Goal: Information Seeking & Learning: Learn about a topic

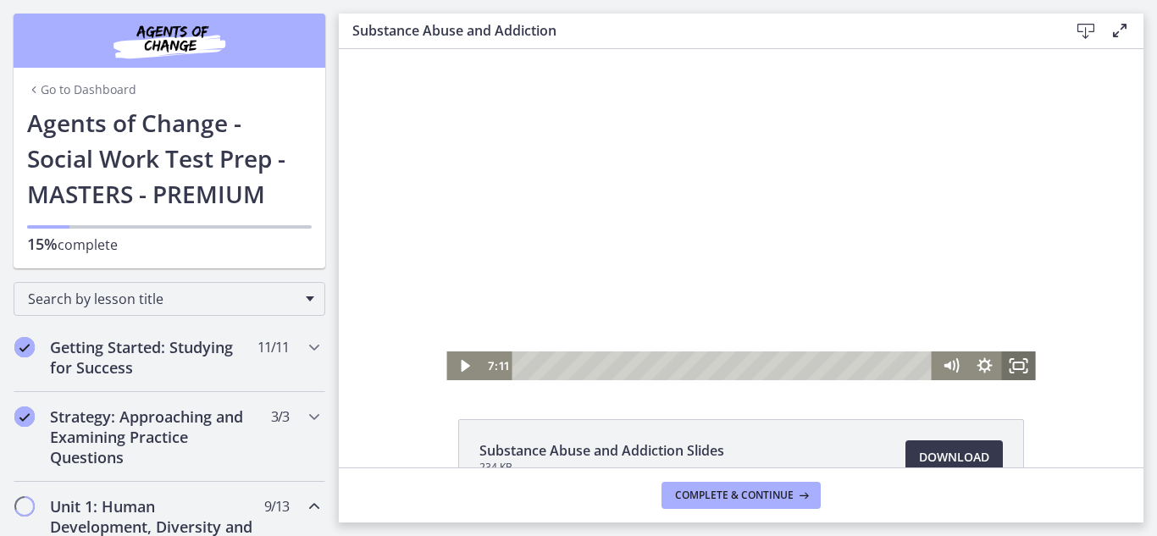
click at [1014, 369] on rect "Fullscreen" at bounding box center [1019, 366] width 10 height 7
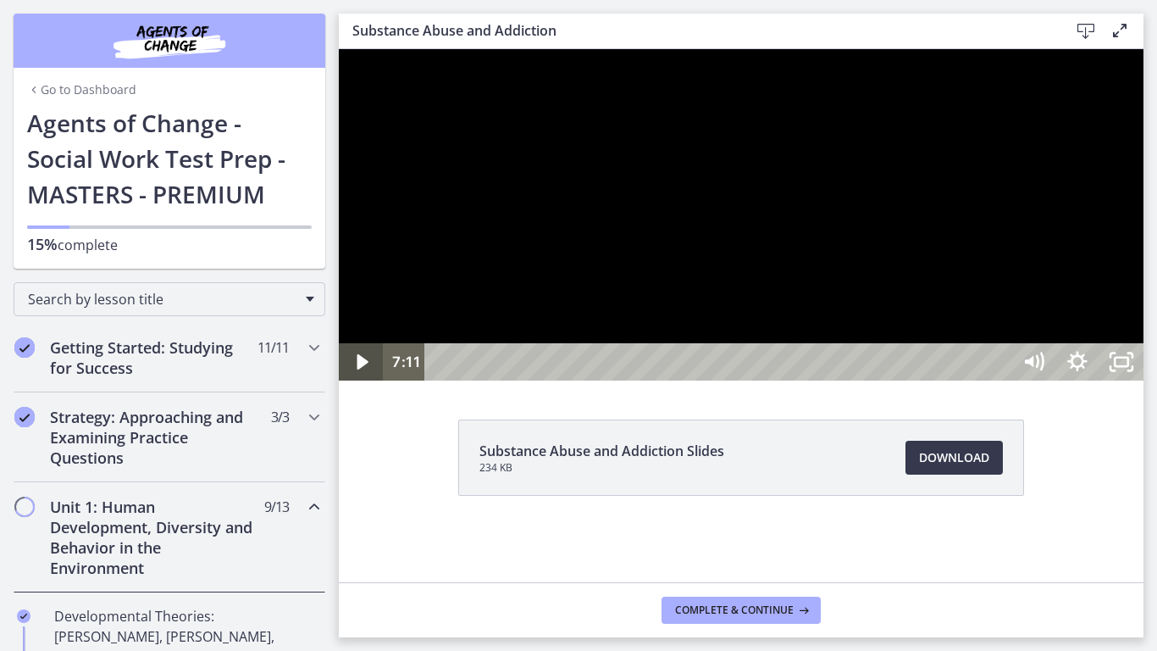
click at [357, 380] on icon "Play Video" at bounding box center [363, 361] width 44 height 37
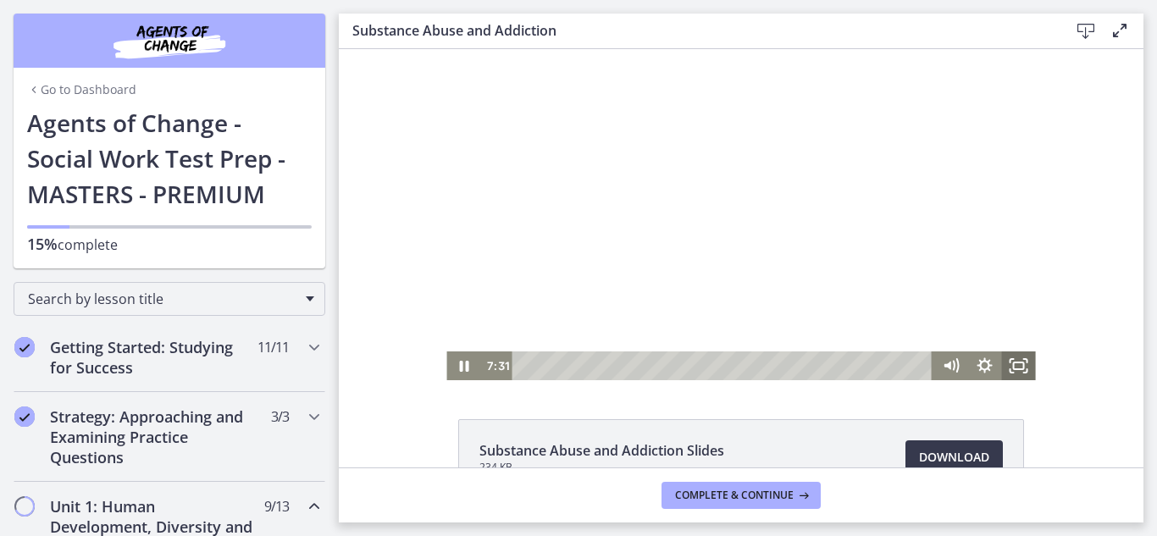
click at [1017, 373] on icon "Fullscreen" at bounding box center [1019, 366] width 34 height 29
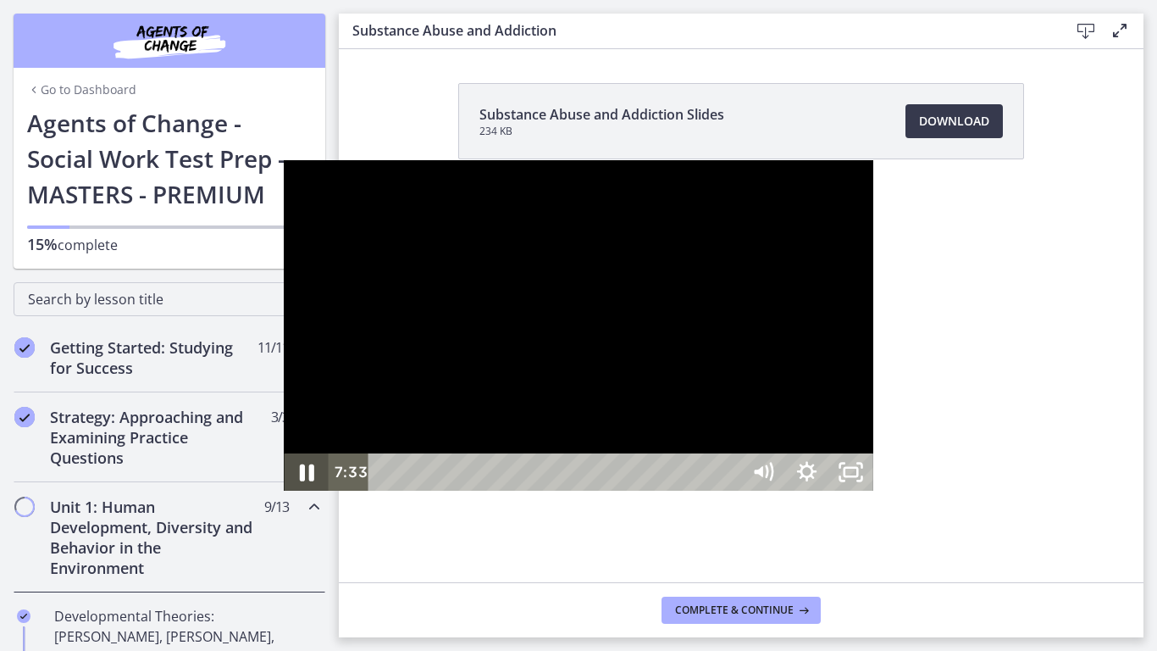
click at [280, 495] on icon "Pause" at bounding box center [306, 472] width 53 height 45
click at [730, 491] on div "21:47" at bounding box center [557, 471] width 345 height 37
click at [730, 491] on div "24:08" at bounding box center [557, 471] width 345 height 37
click at [730, 491] on div "26:48" at bounding box center [557, 471] width 345 height 37
click at [730, 491] on div "28:34" at bounding box center [557, 471] width 345 height 37
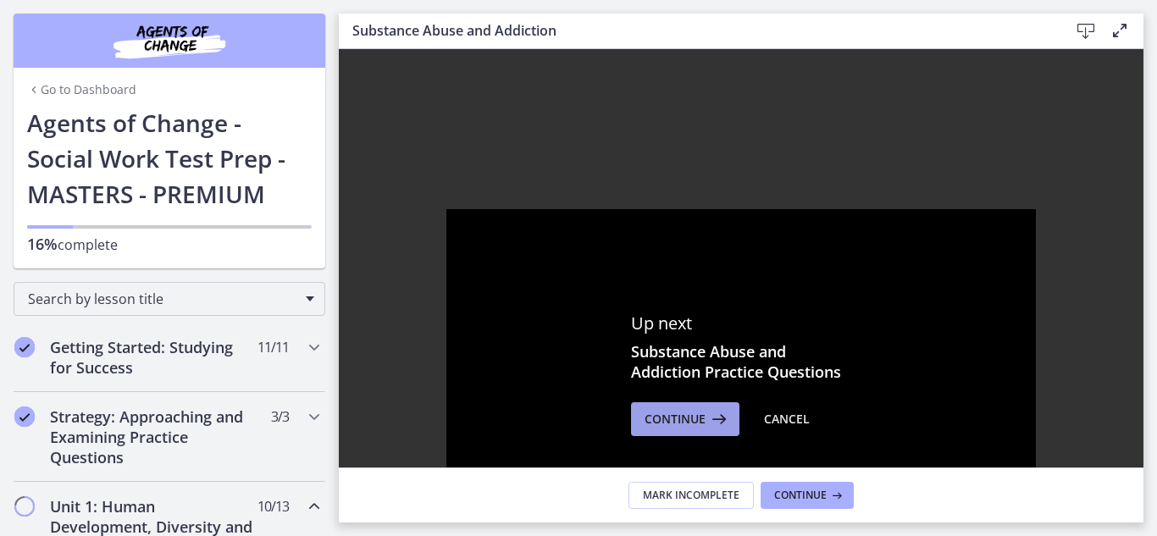
click at [695, 422] on span "Continue" at bounding box center [675, 419] width 61 height 20
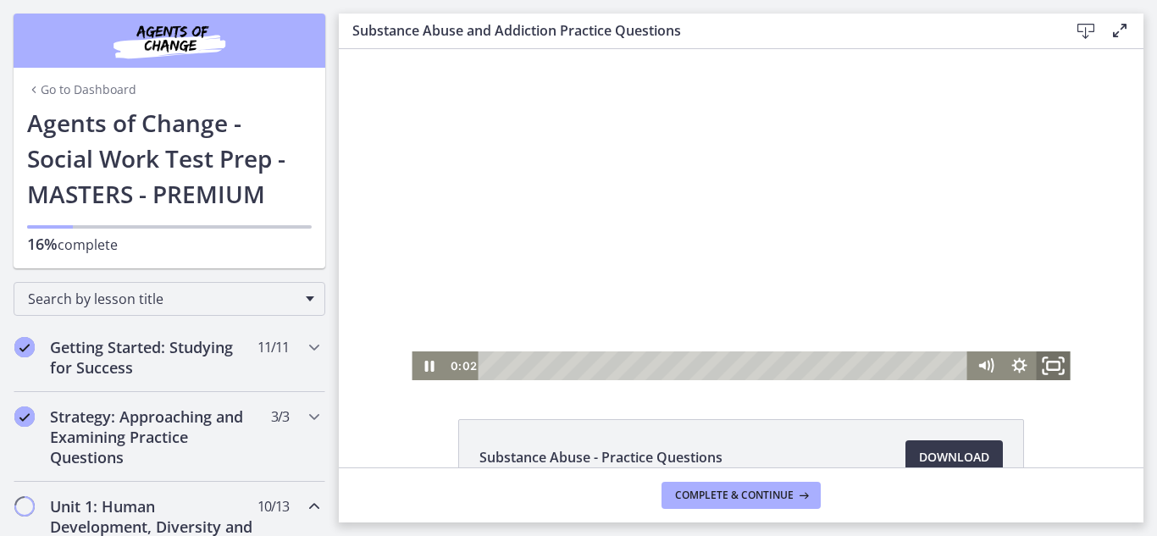
click at [1063, 366] on icon "Fullscreen" at bounding box center [1054, 366] width 41 height 35
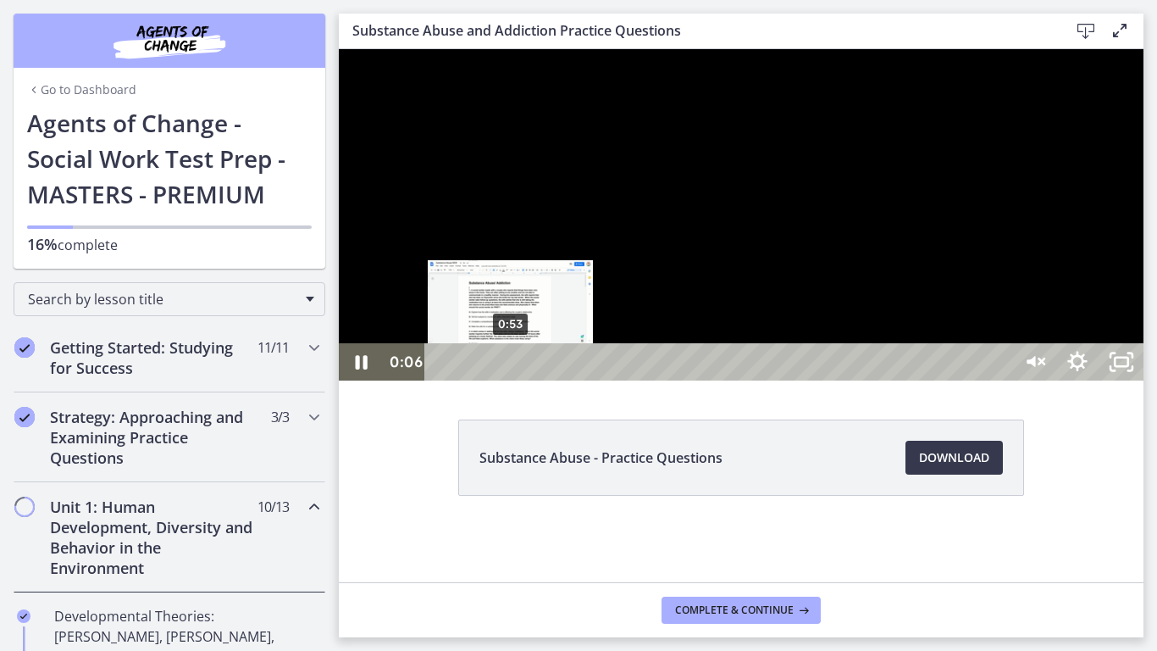
click at [511, 380] on div "0:53" at bounding box center [721, 361] width 560 height 37
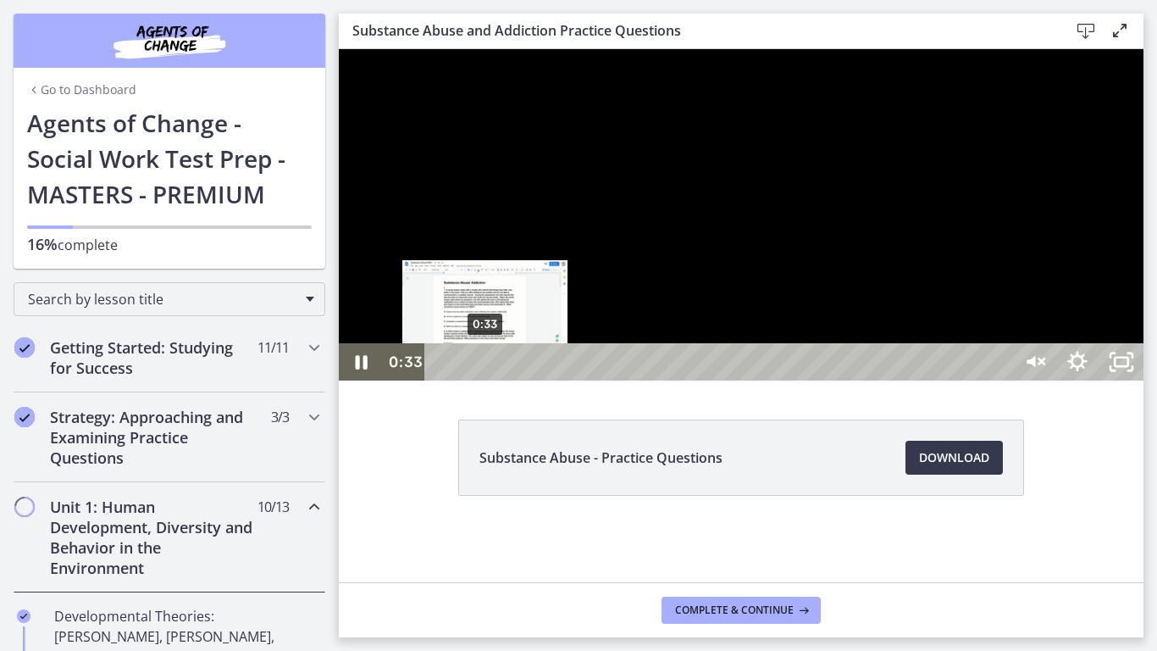
click at [485, 380] on div "0:33" at bounding box center [721, 361] width 560 height 37
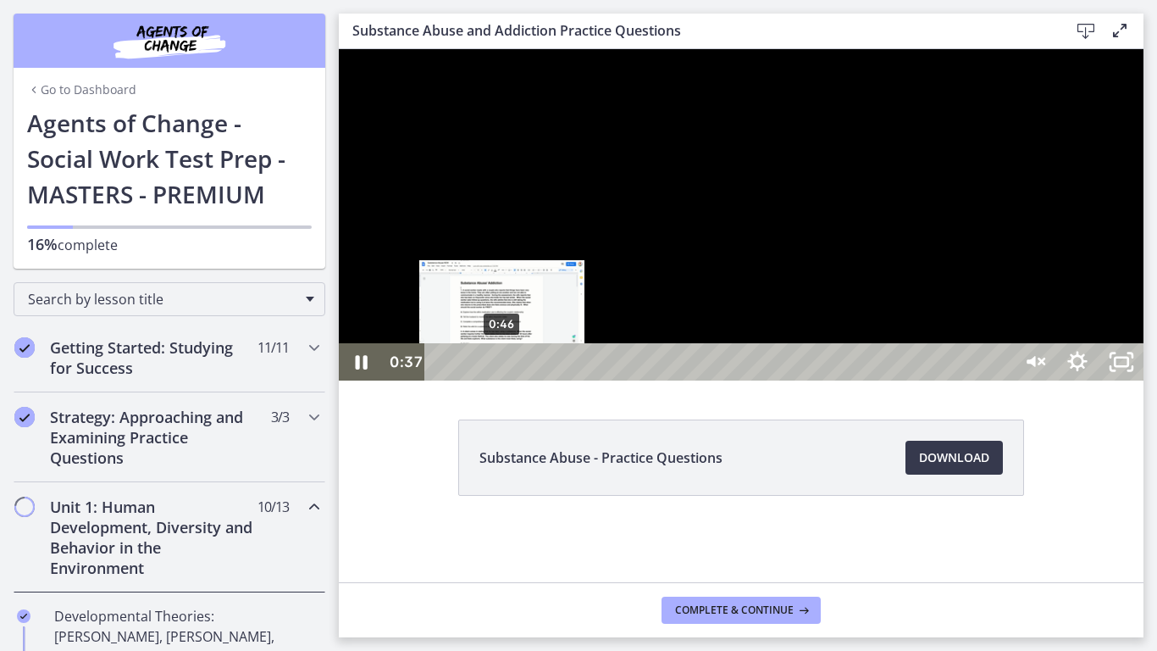
click at [503, 380] on div "0:46" at bounding box center [721, 361] width 560 height 37
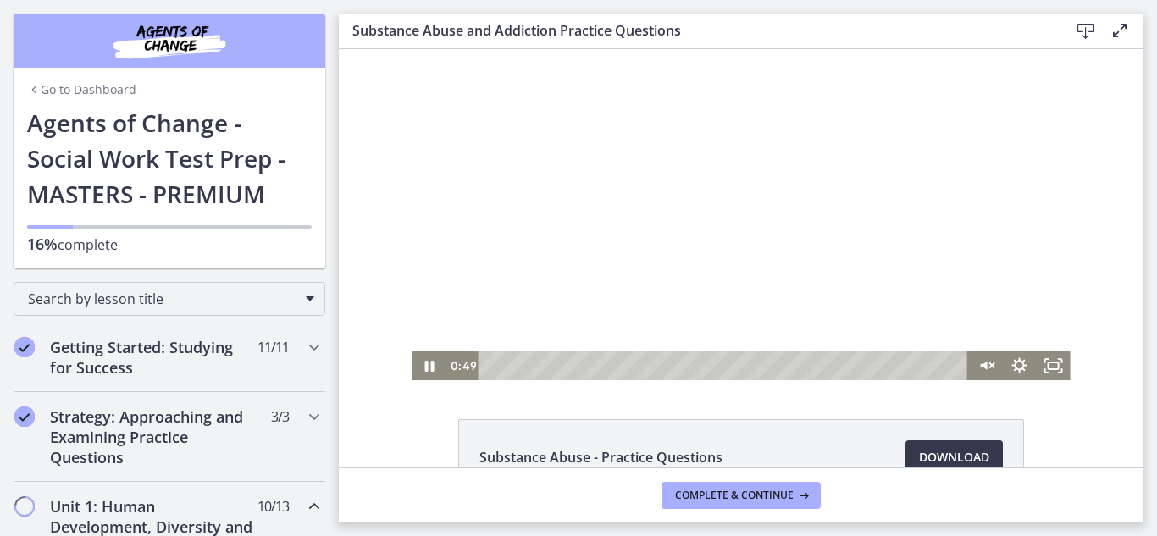
click at [538, 183] on div at bounding box center [741, 214] width 658 height 331
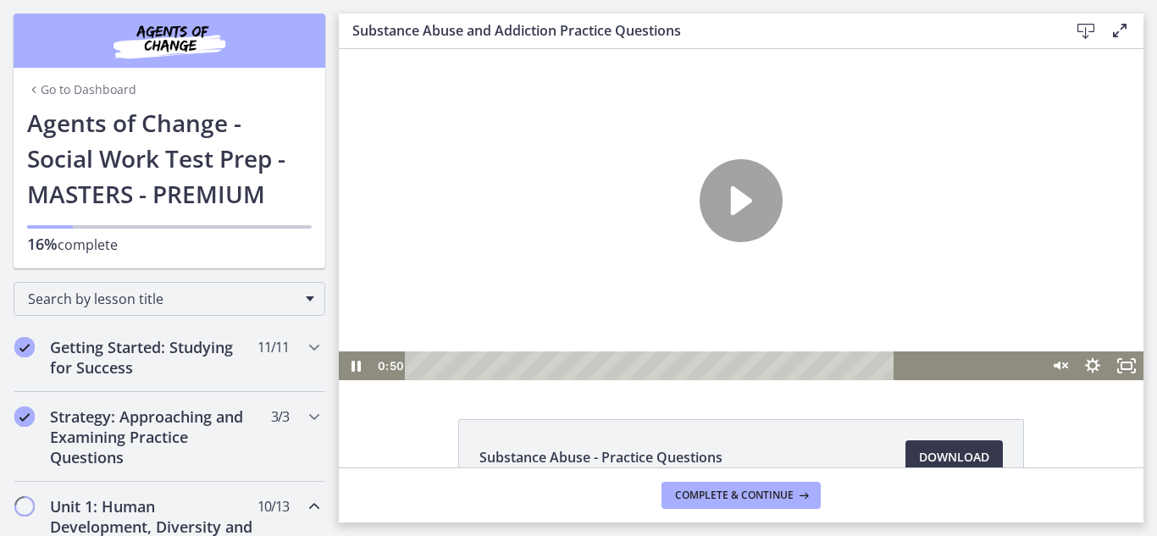
click at [877, 306] on div at bounding box center [741, 214] width 805 height 331
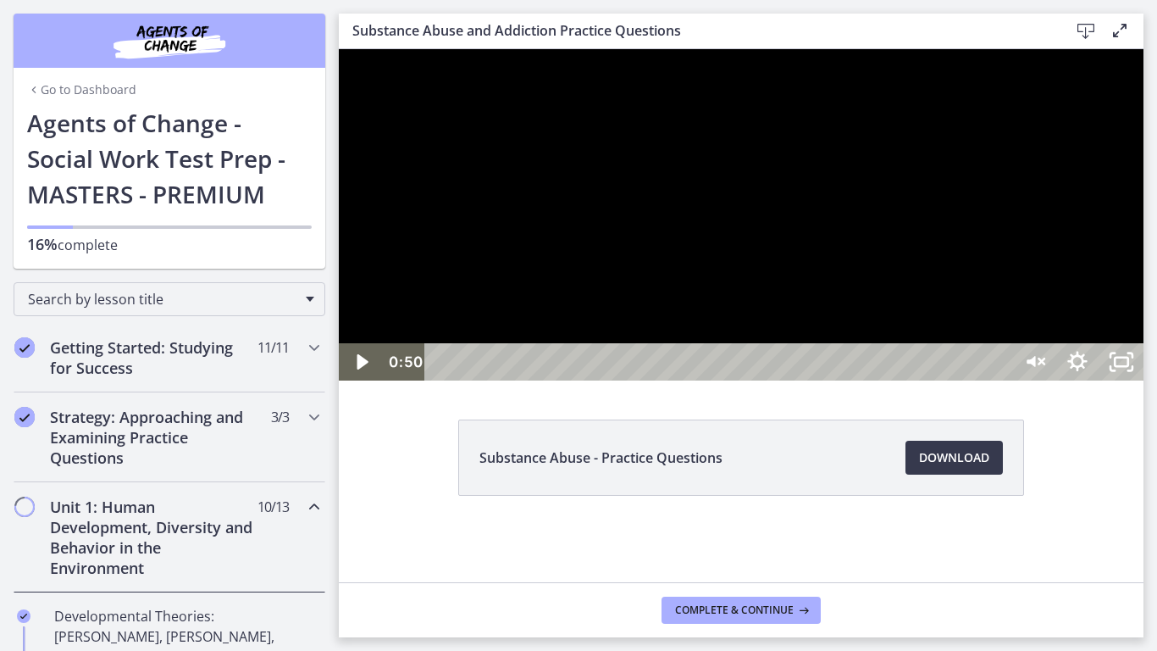
click at [877, 306] on div at bounding box center [741, 214] width 805 height 331
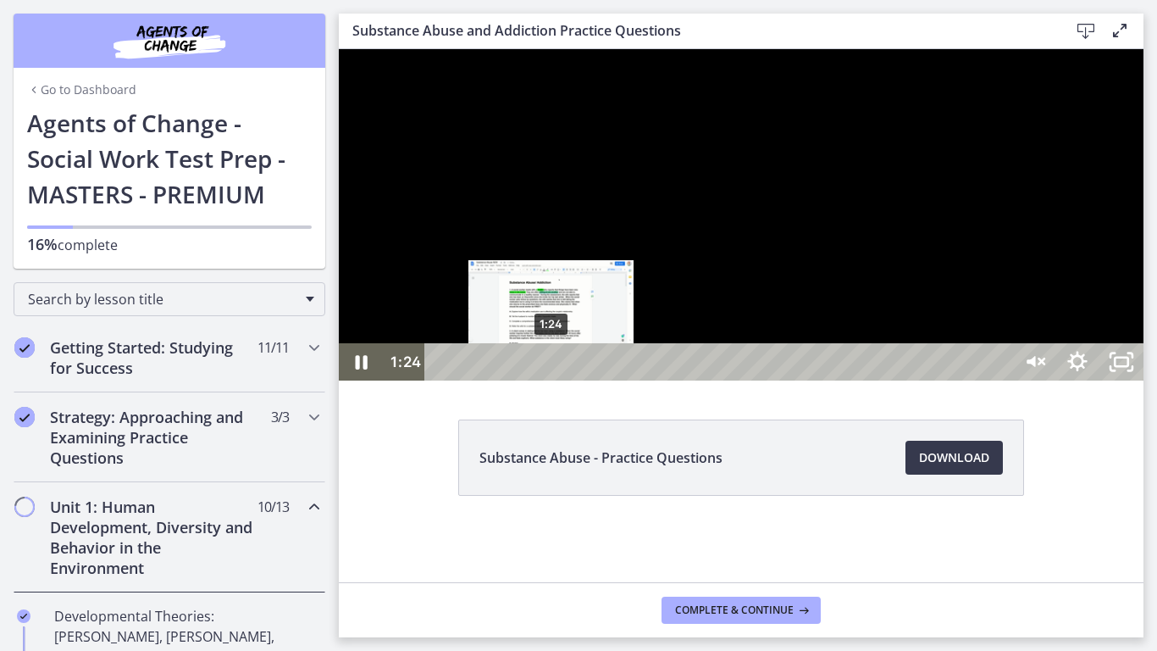
click at [552, 380] on div "1:24" at bounding box center [721, 361] width 560 height 37
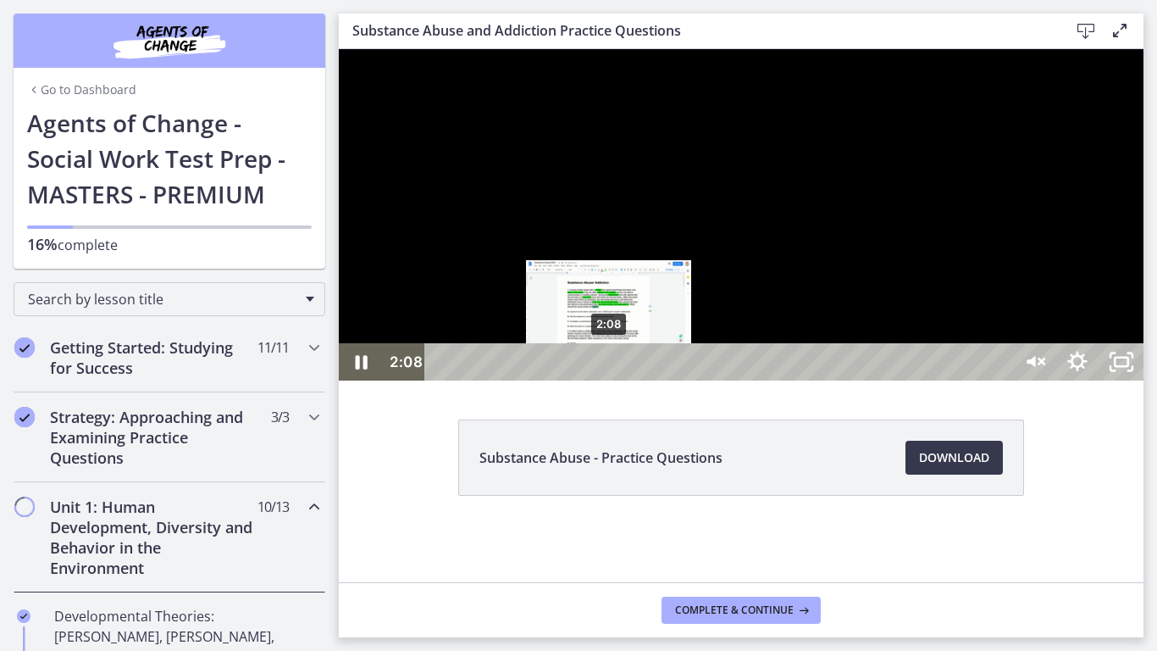
click at [610, 380] on div "2:08" at bounding box center [721, 361] width 560 height 37
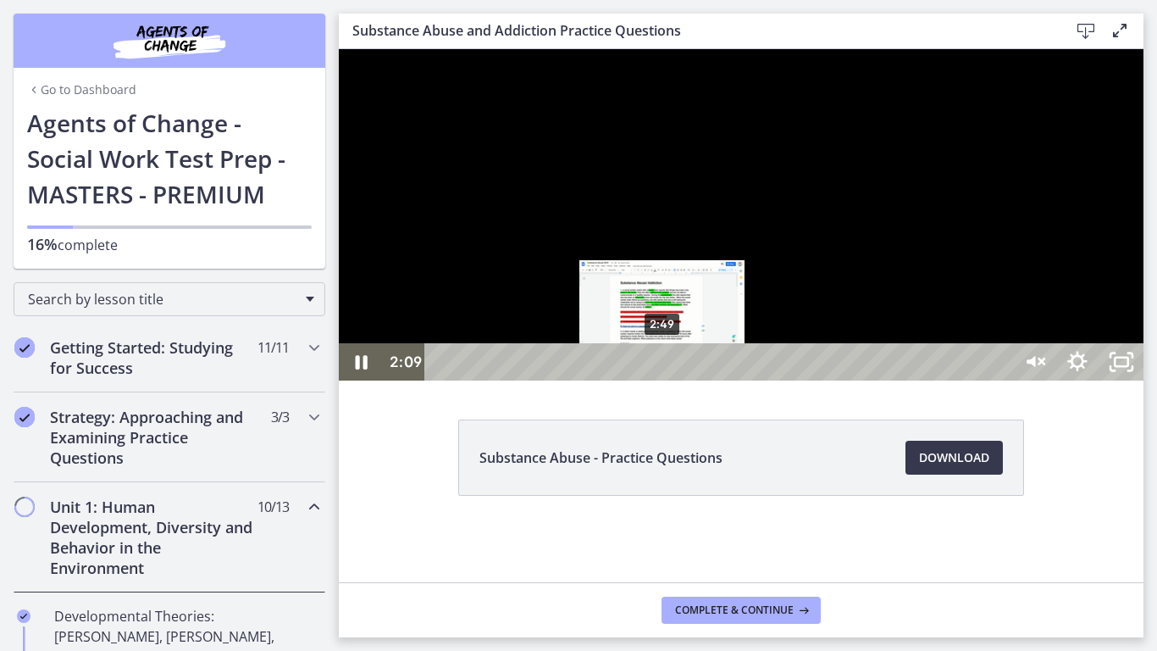
click at [666, 380] on div "2:49" at bounding box center [721, 361] width 560 height 37
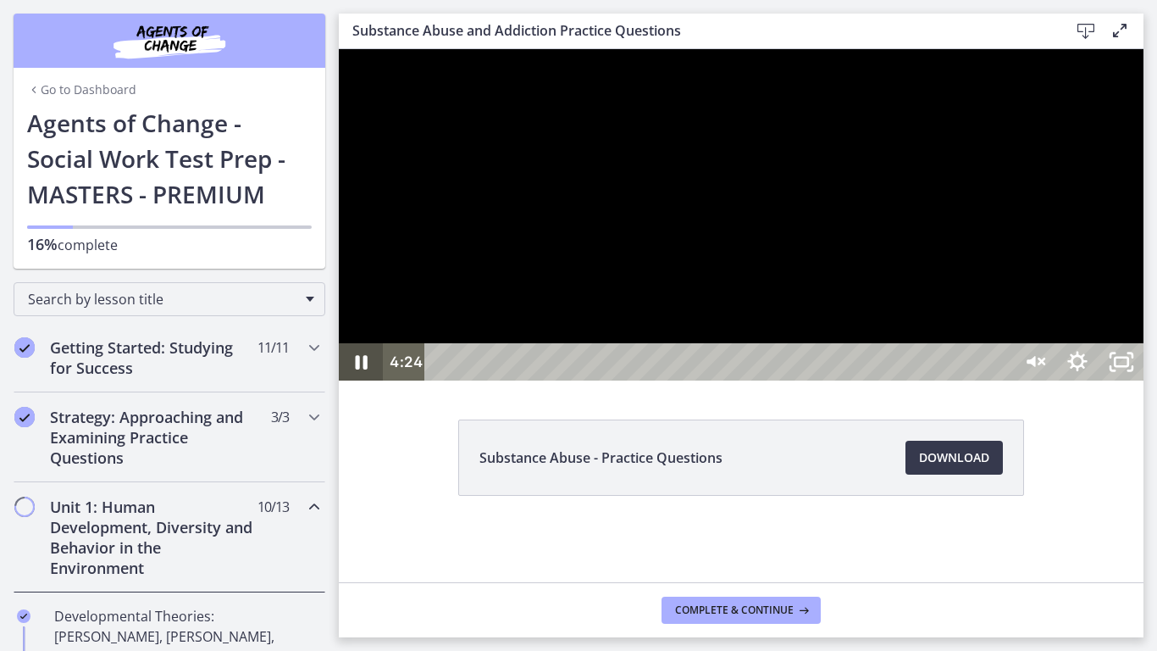
click at [366, 369] on icon "Pause" at bounding box center [362, 362] width 12 height 14
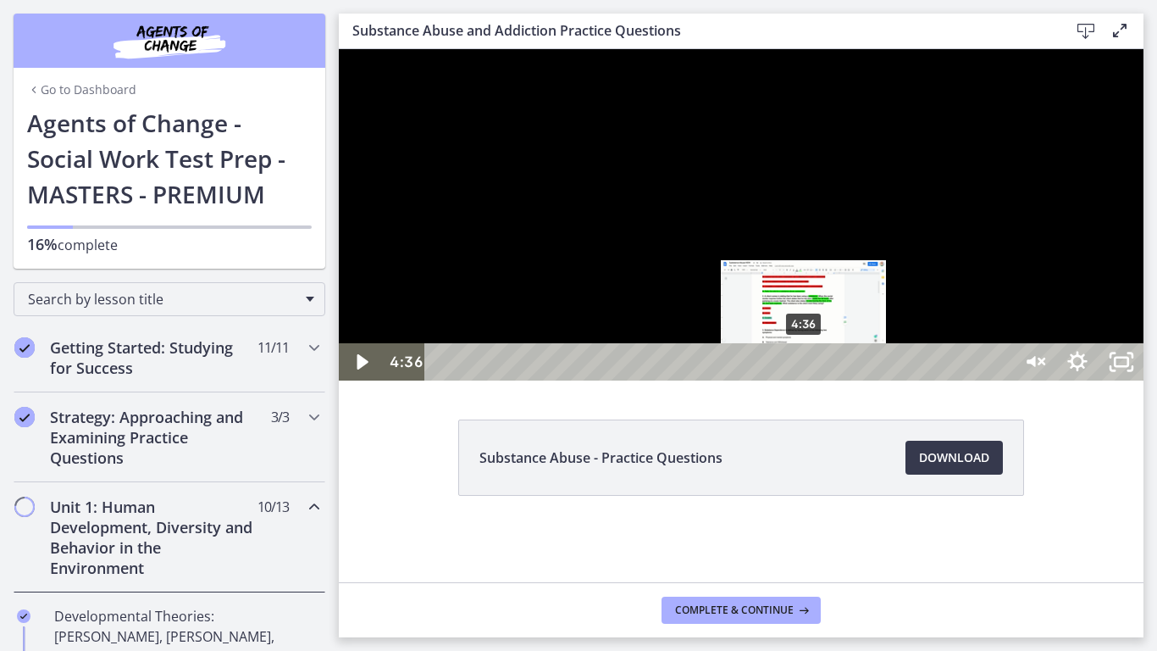
click at [805, 380] on div "4:36" at bounding box center [721, 361] width 560 height 37
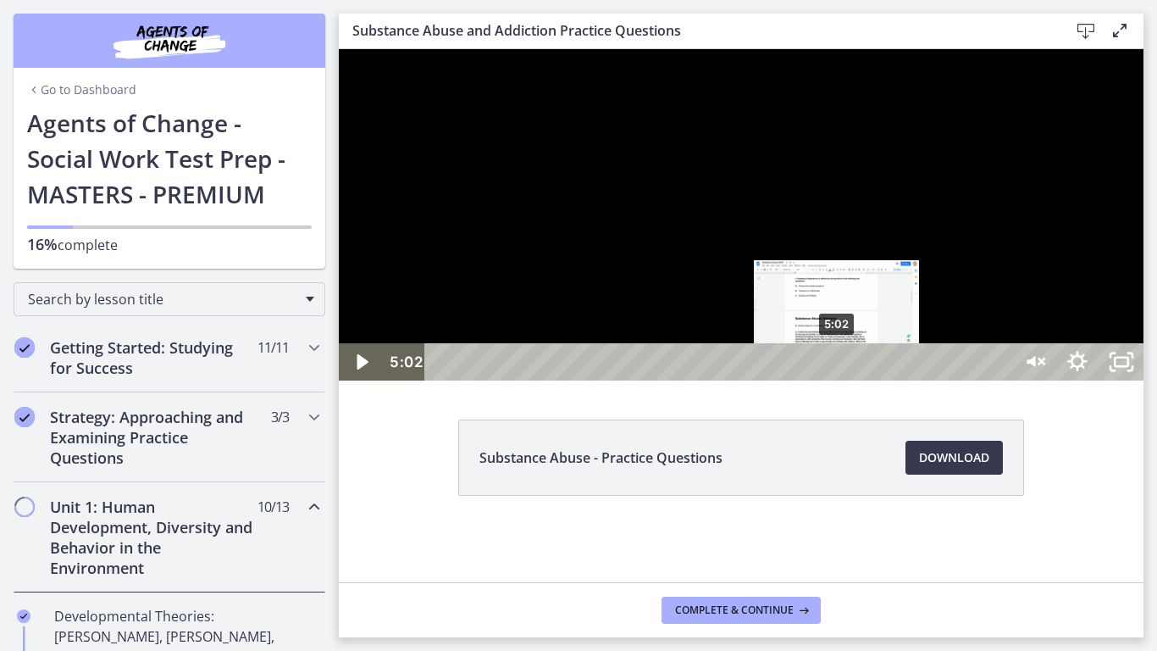
click at [838, 380] on div "5:02" at bounding box center [721, 361] width 560 height 37
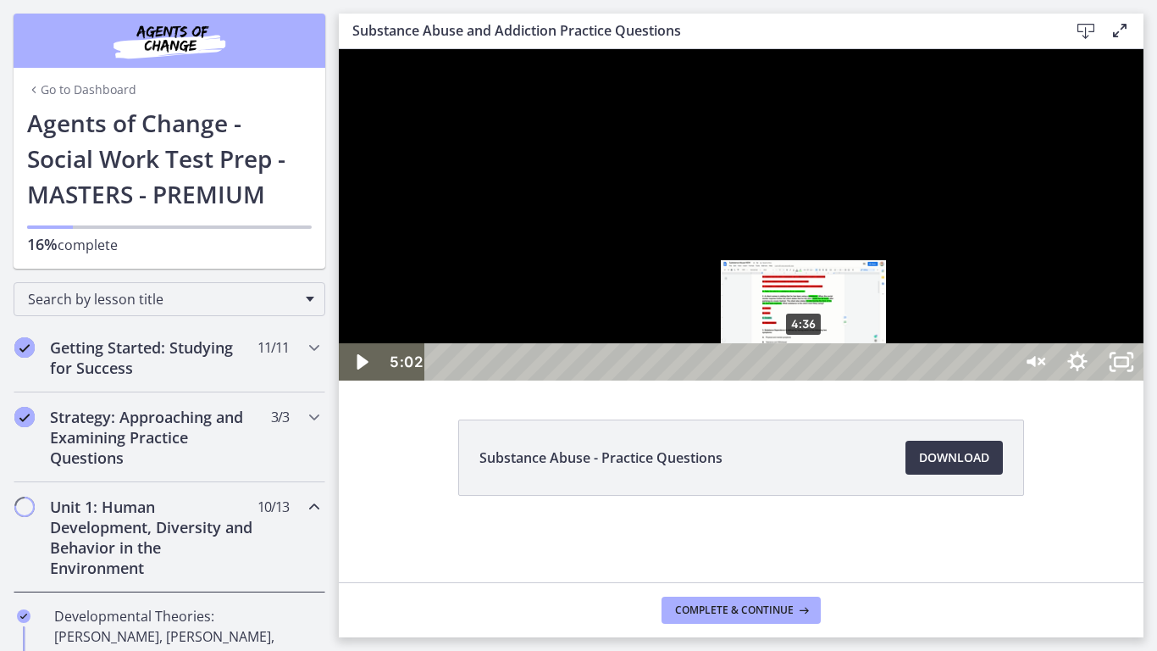
click at [805, 380] on div "4:36" at bounding box center [721, 361] width 560 height 37
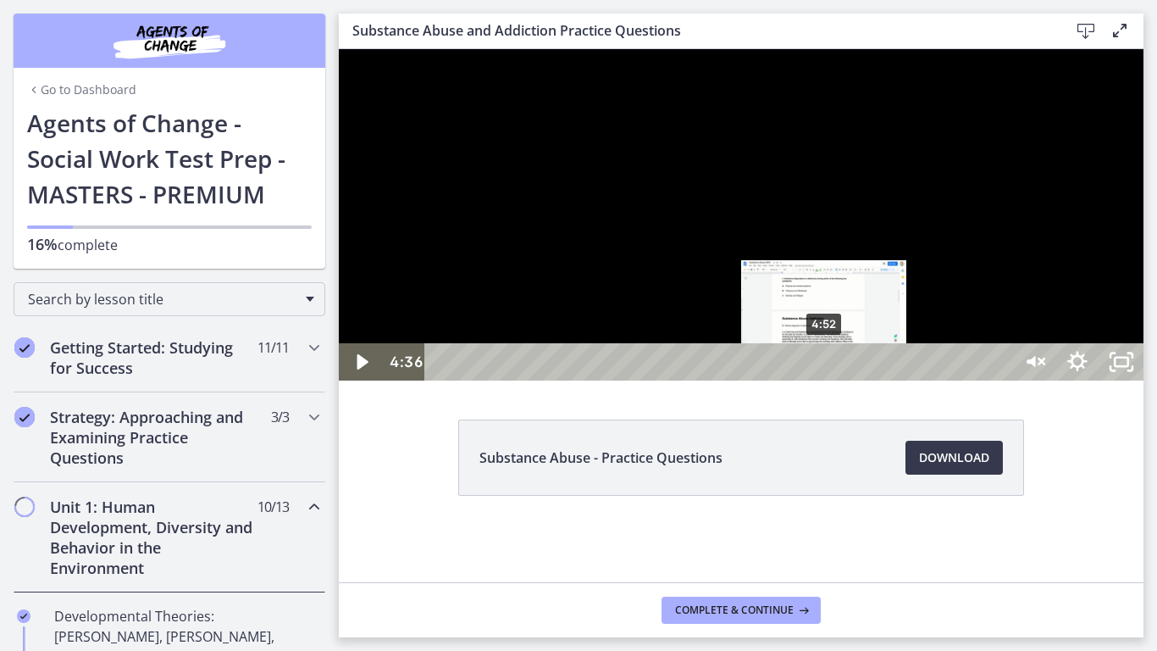
click at [825, 380] on div "4:52" at bounding box center [721, 361] width 560 height 37
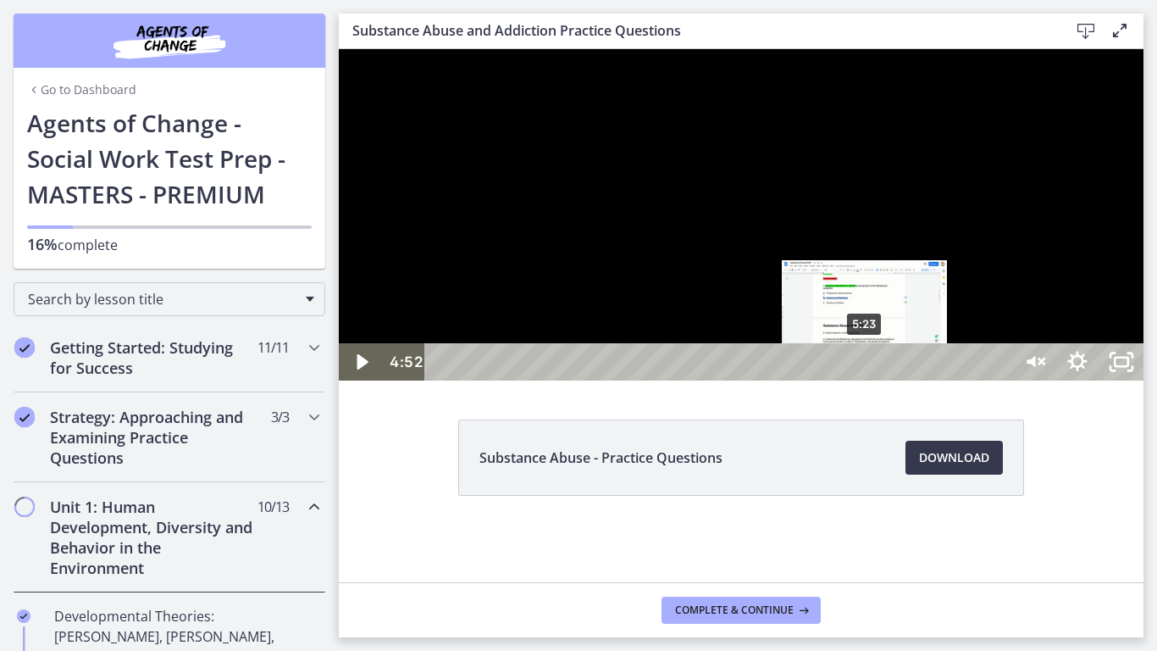
click at [867, 380] on div "5:23" at bounding box center [721, 361] width 560 height 37
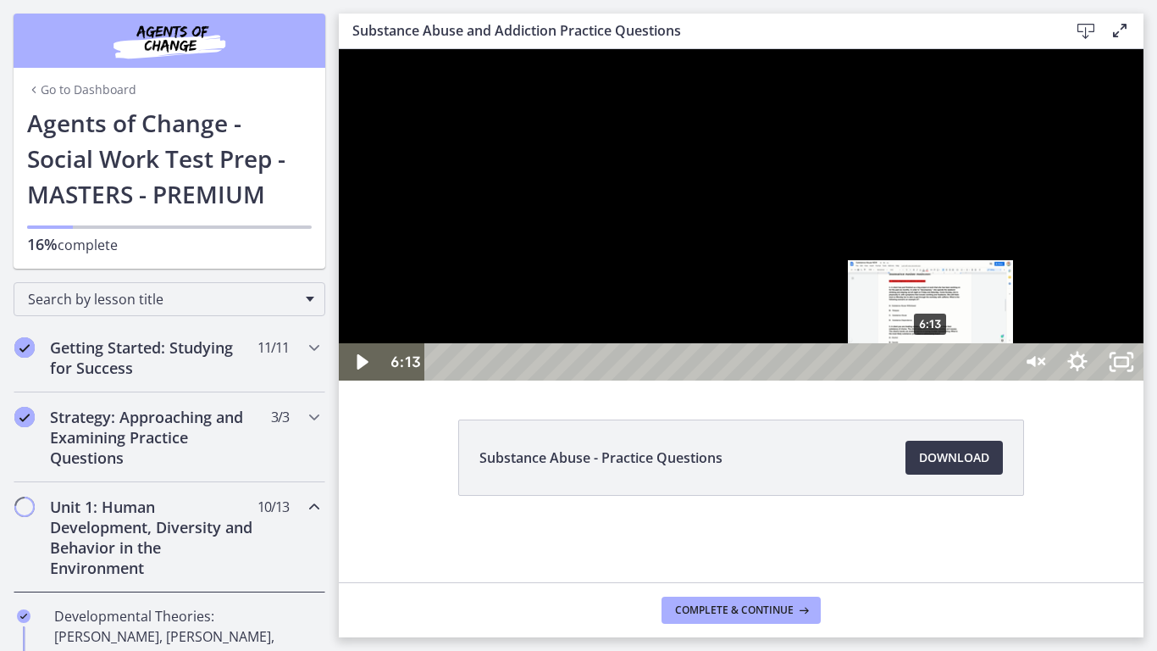
click at [932, 380] on div "6:13" at bounding box center [721, 361] width 560 height 37
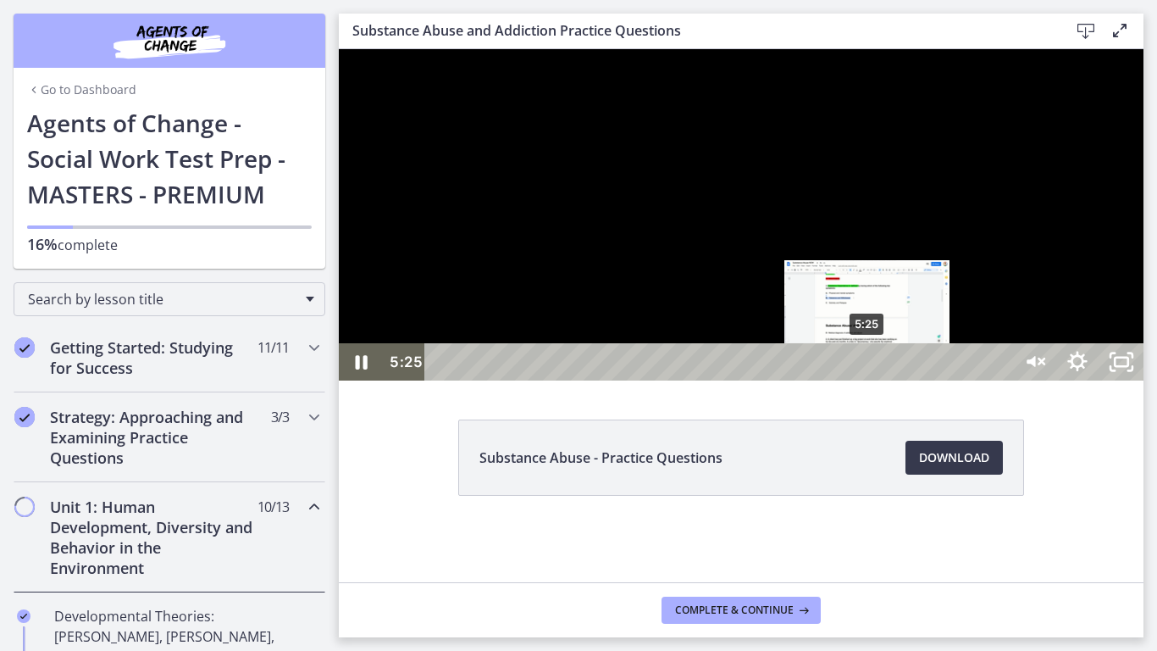
click at [868, 380] on div "5:25" at bounding box center [721, 361] width 560 height 37
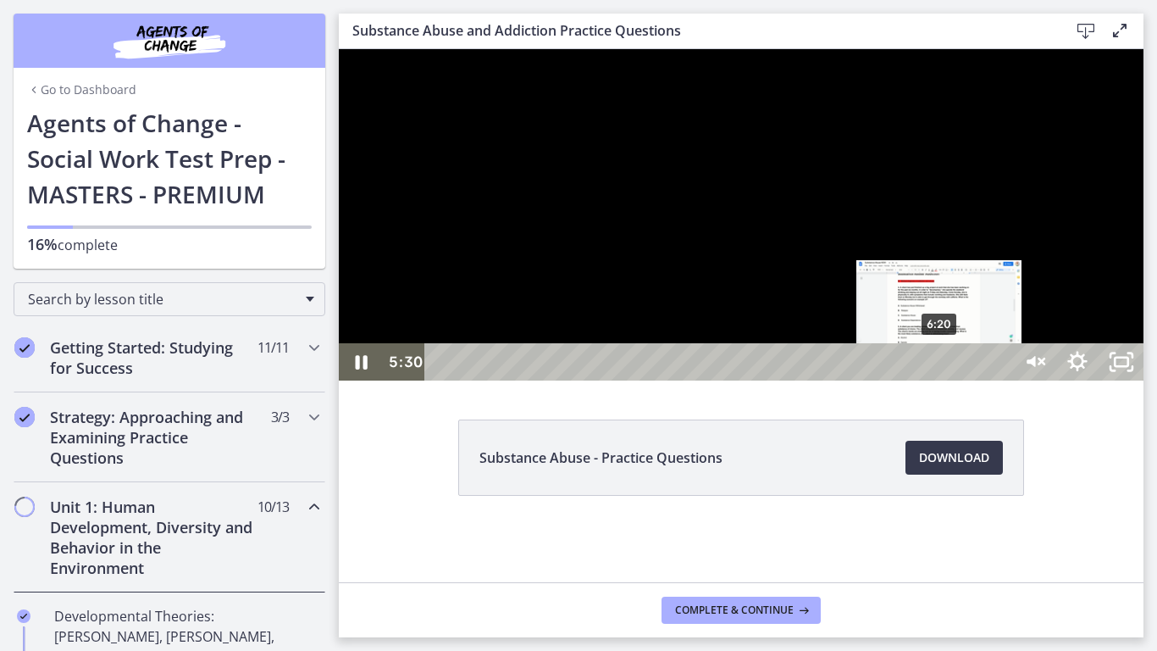
click at [941, 380] on div "6:20" at bounding box center [721, 361] width 560 height 37
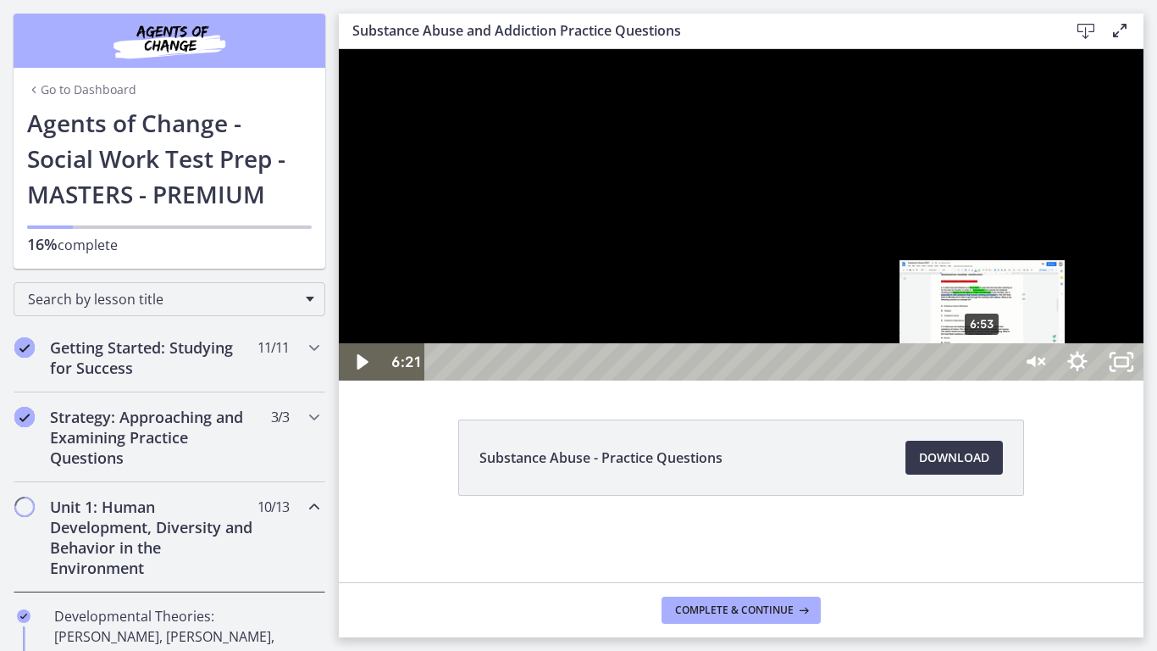
click at [984, 380] on div "6:53" at bounding box center [721, 361] width 560 height 37
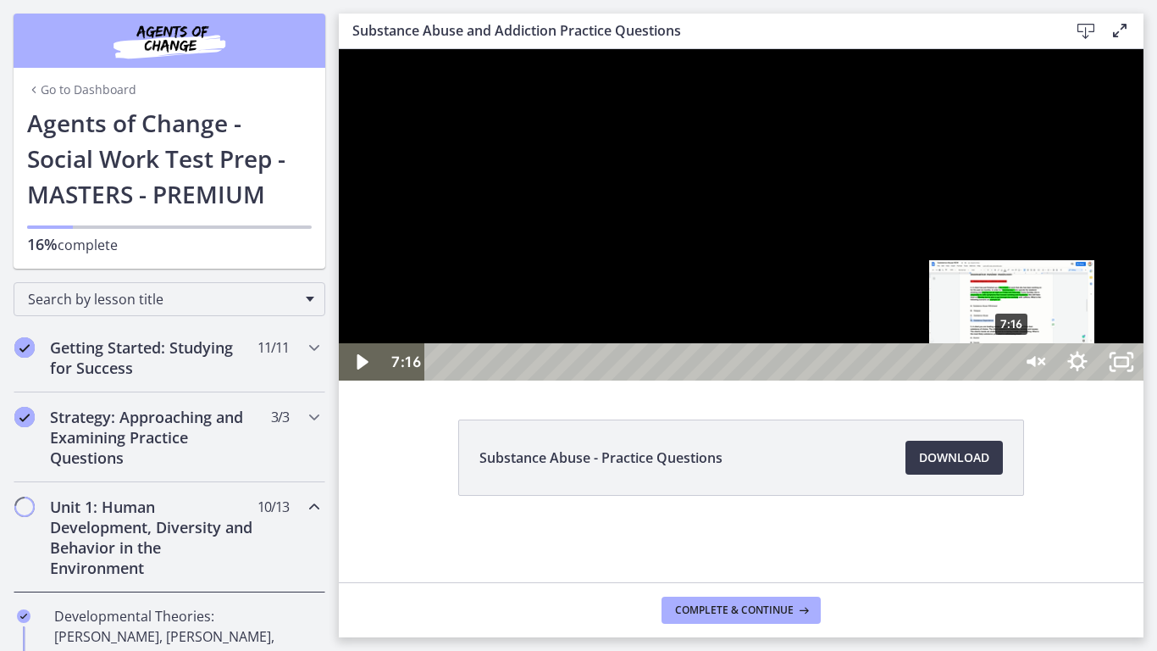
click at [1001, 380] on div "7:16" at bounding box center [721, 361] width 560 height 37
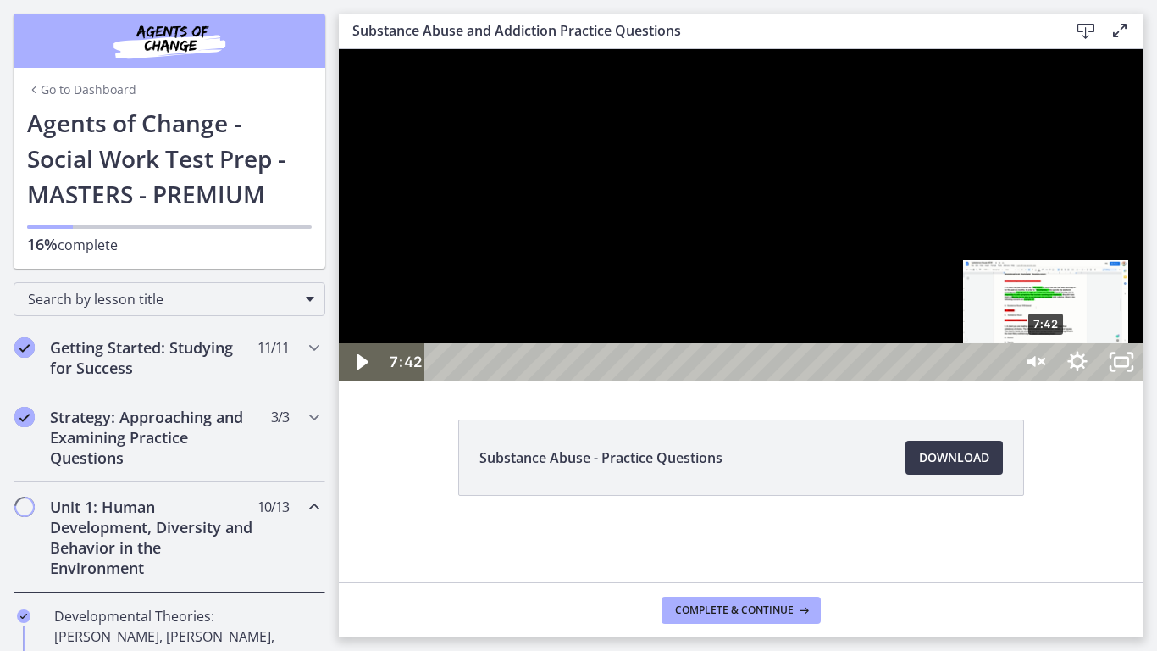
click at [1001, 380] on div "7:42" at bounding box center [721, 361] width 560 height 37
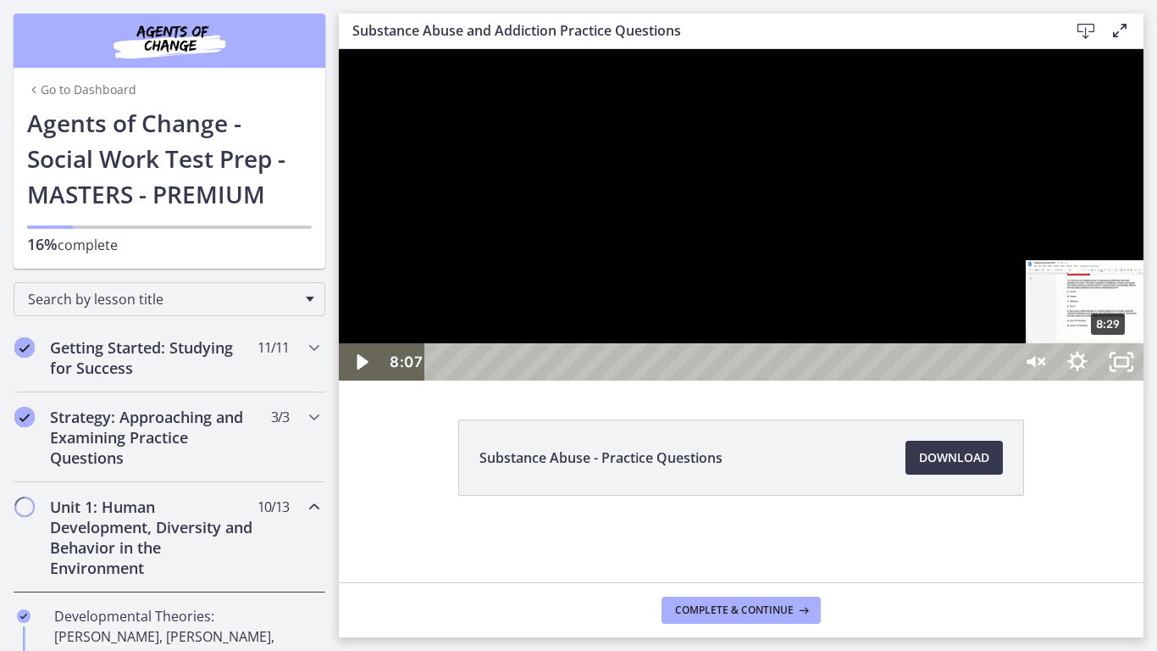
click at [1001, 380] on div "8:29" at bounding box center [721, 361] width 560 height 37
click at [1001, 380] on div "9:03" at bounding box center [721, 361] width 560 height 37
click at [1001, 380] on div "9:37" at bounding box center [721, 361] width 560 height 37
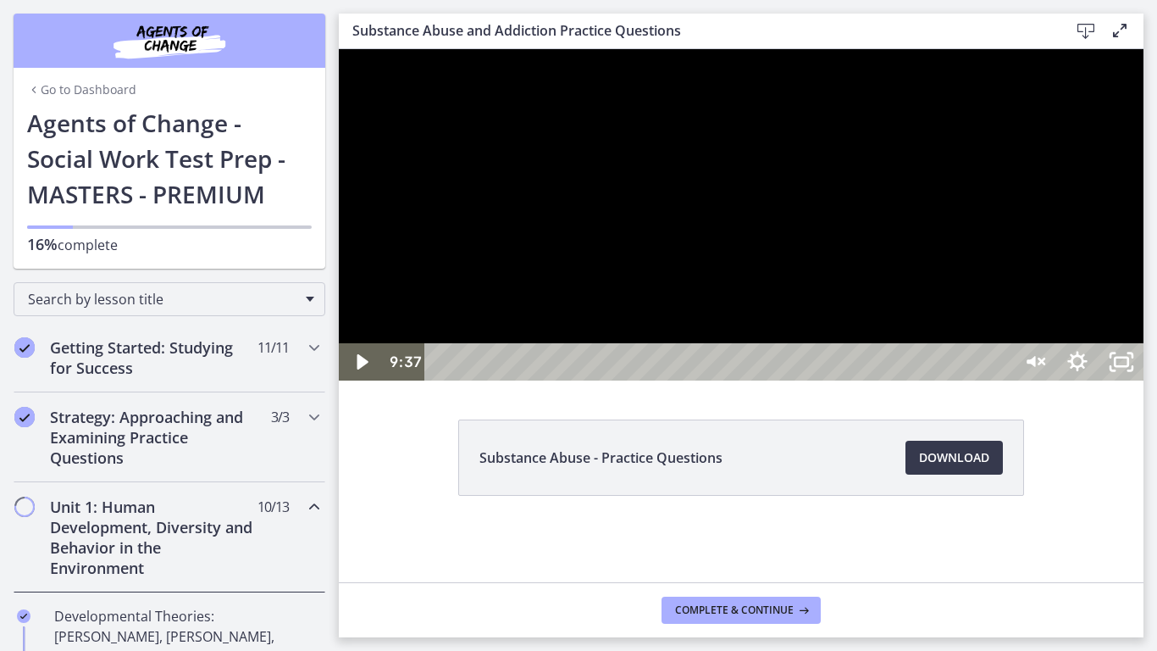
click at [1001, 380] on div "10:02" at bounding box center [721, 361] width 560 height 37
click at [1001, 380] on div "10:24" at bounding box center [721, 361] width 560 height 37
click at [1001, 380] on div "10:51" at bounding box center [721, 361] width 560 height 37
click at [1001, 380] on div "11:22" at bounding box center [721, 361] width 560 height 37
click at [1001, 380] on div "11:32" at bounding box center [721, 361] width 560 height 37
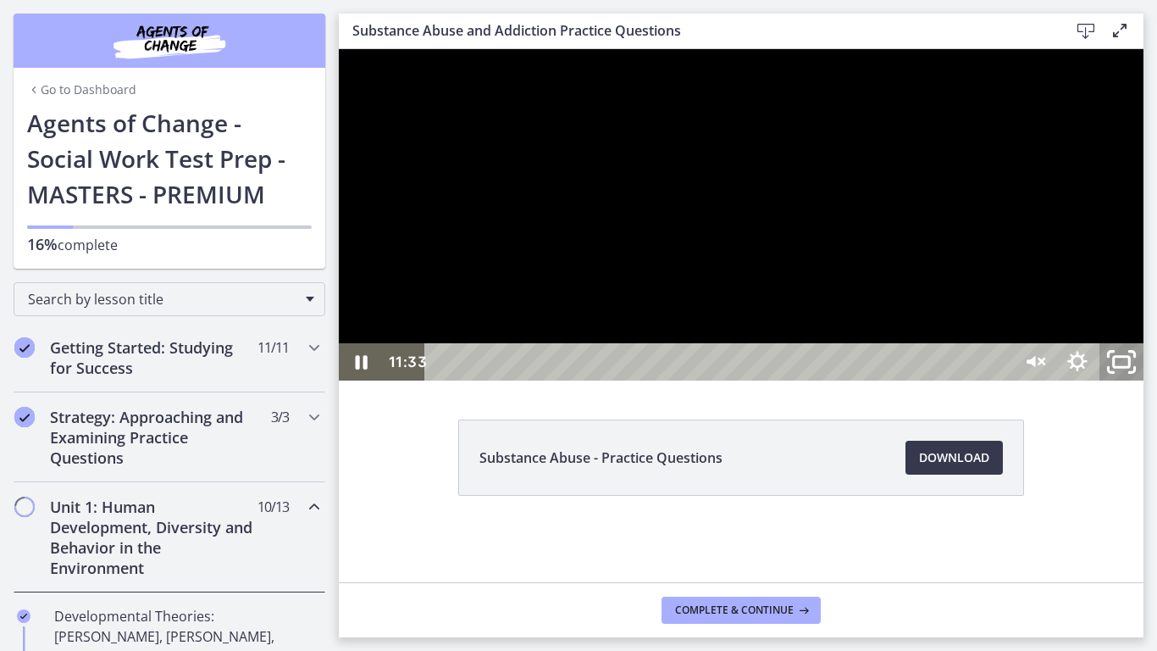
click at [1148, 385] on icon "Unfullscreen" at bounding box center [1121, 362] width 53 height 45
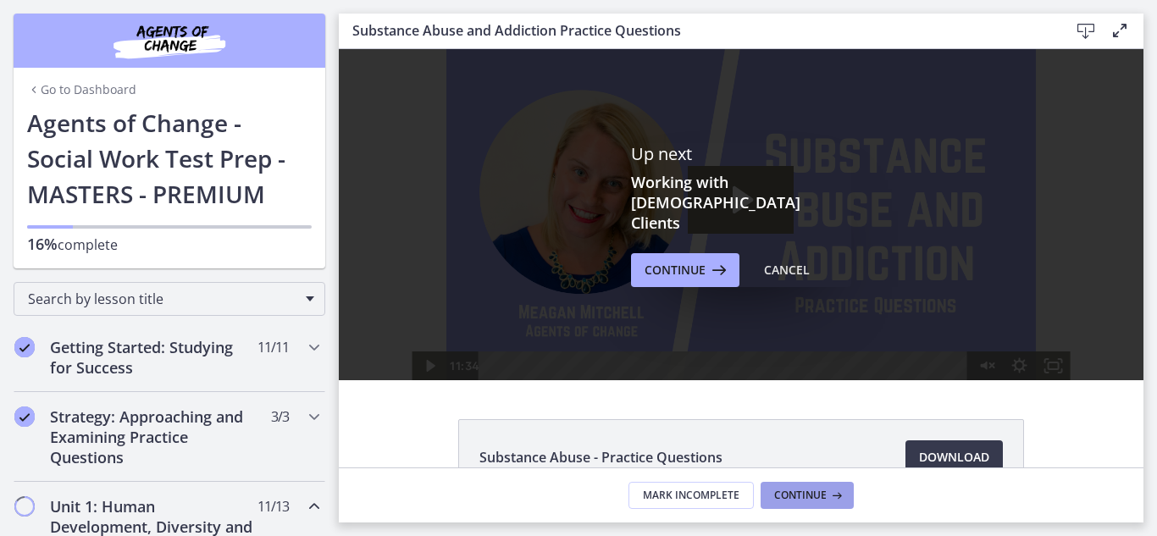
click at [827, 496] on icon at bounding box center [835, 496] width 17 height 14
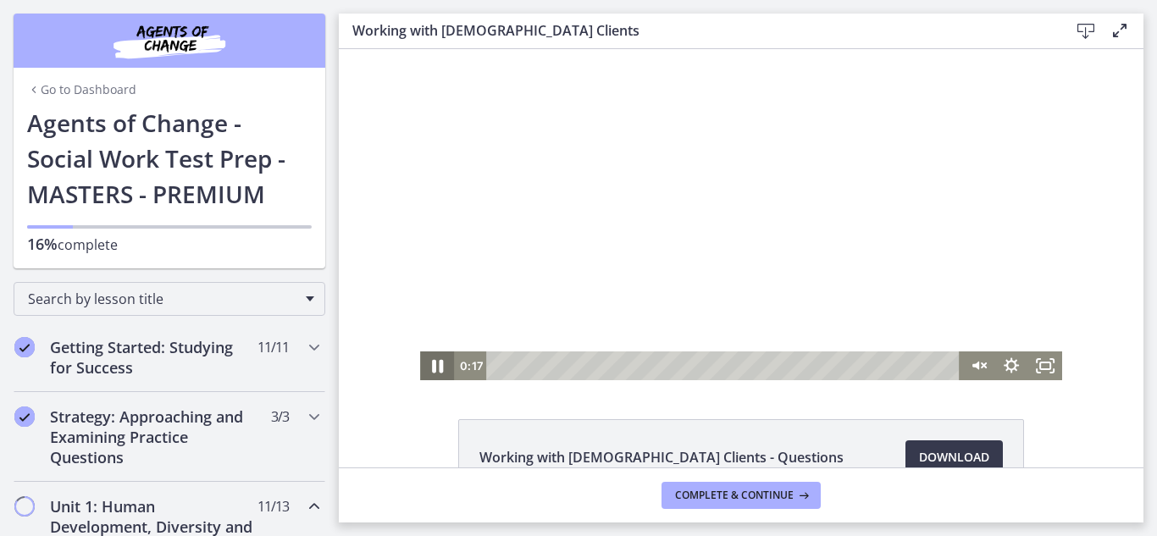
click at [424, 360] on icon "Pause" at bounding box center [437, 366] width 41 height 35
click at [424, 369] on icon "Play Video" at bounding box center [438, 366] width 34 height 29
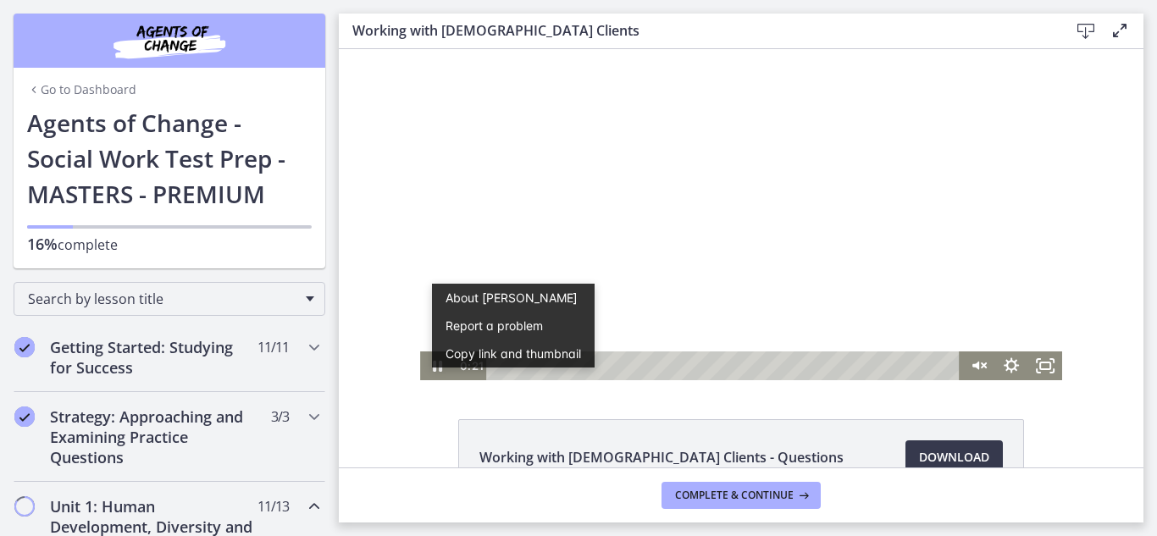
click at [607, 229] on div at bounding box center [741, 214] width 642 height 331
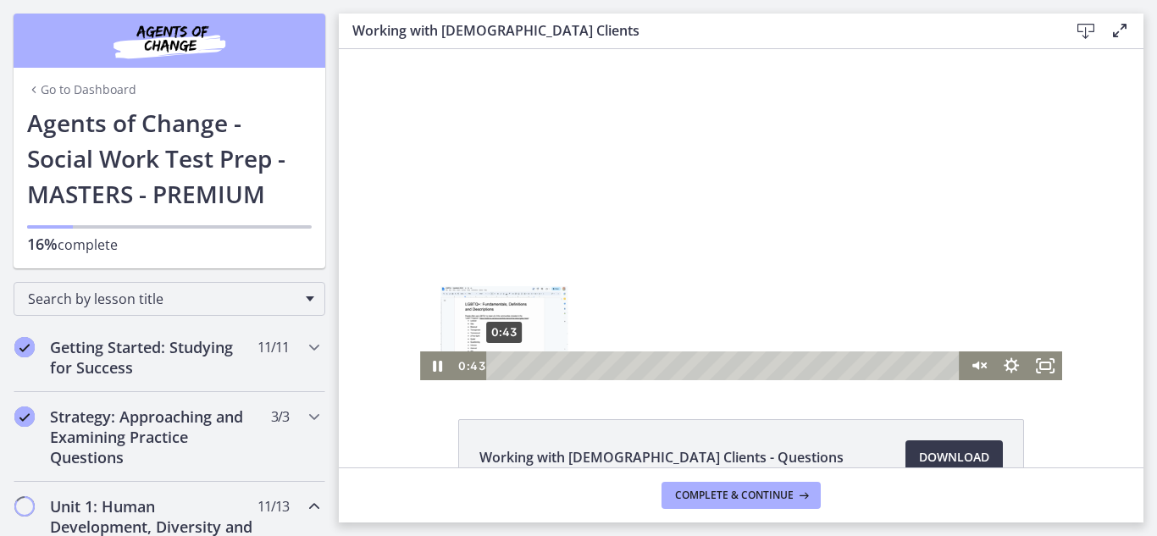
click at [500, 365] on div "Playbar" at bounding box center [504, 365] width 9 height 9
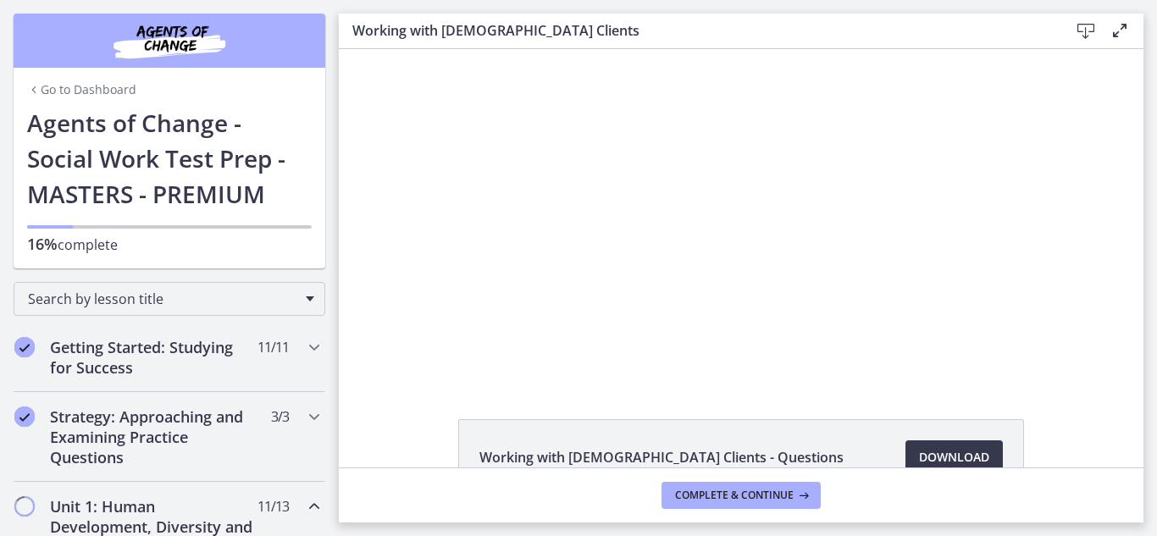
click at [1082, 36] on icon at bounding box center [1086, 31] width 20 height 20
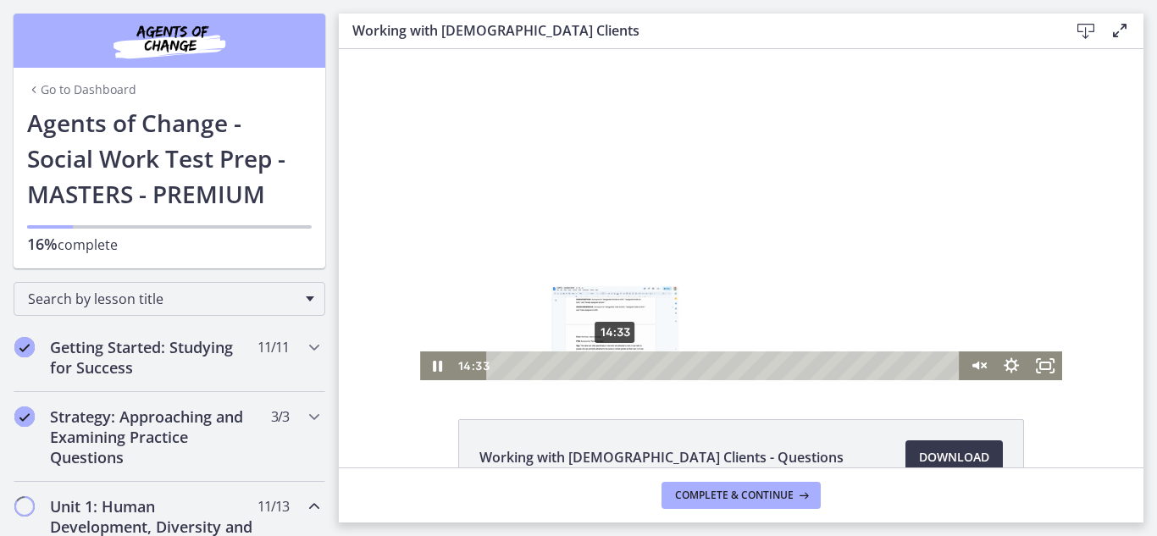
click at [609, 369] on div "14:33" at bounding box center [726, 366] width 454 height 29
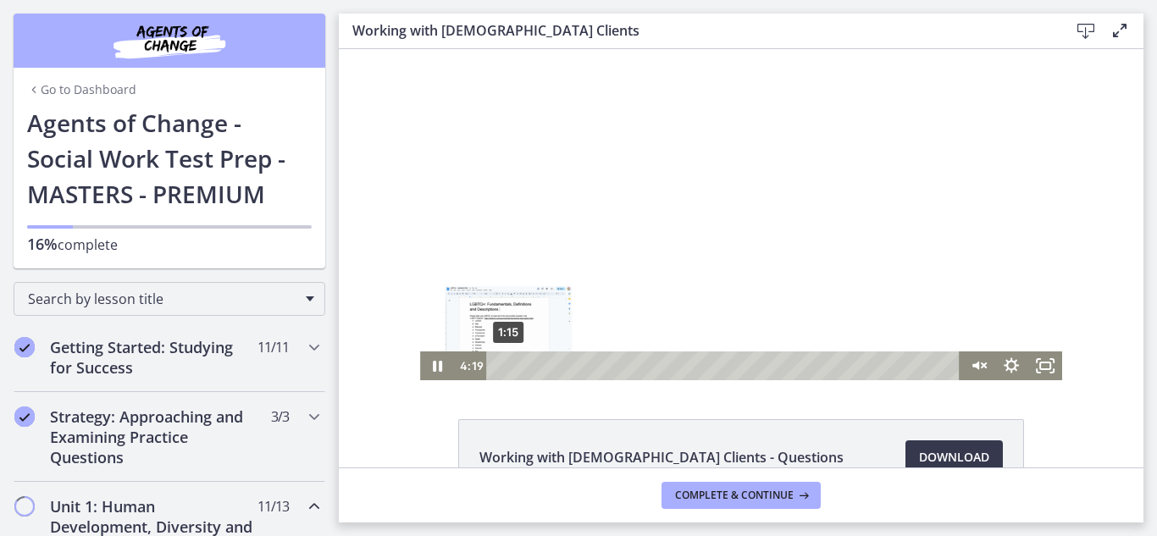
click at [502, 370] on div "1:15" at bounding box center [726, 366] width 454 height 29
click at [438, 366] on icon "Pause" at bounding box center [437, 366] width 34 height 29
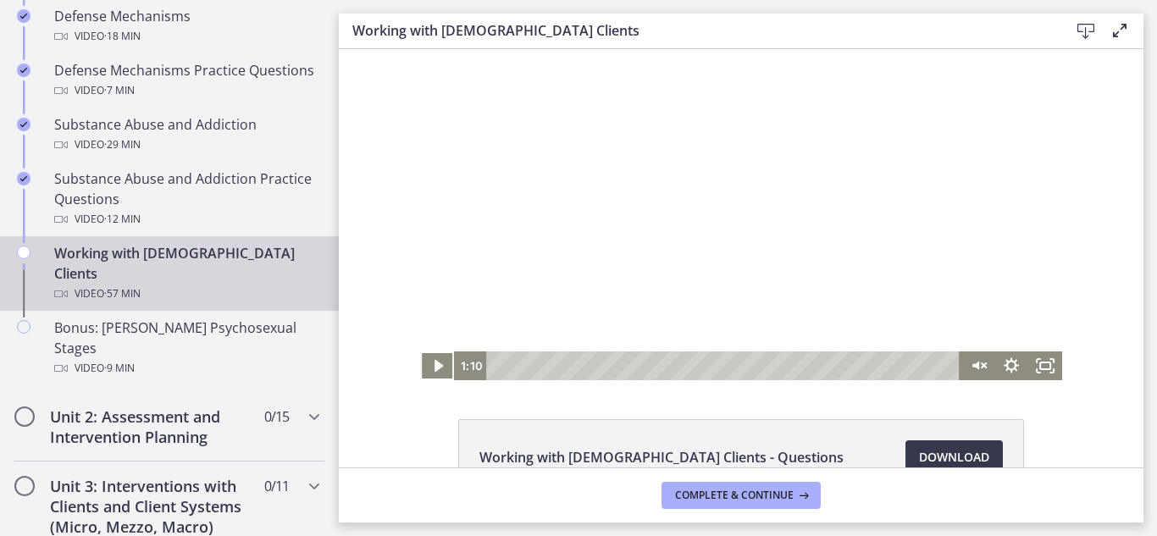
scroll to position [1061, 0]
click at [937, 363] on div "55:24" at bounding box center [726, 366] width 454 height 29
click at [859, 366] on div "45:42" at bounding box center [726, 366] width 454 height 29
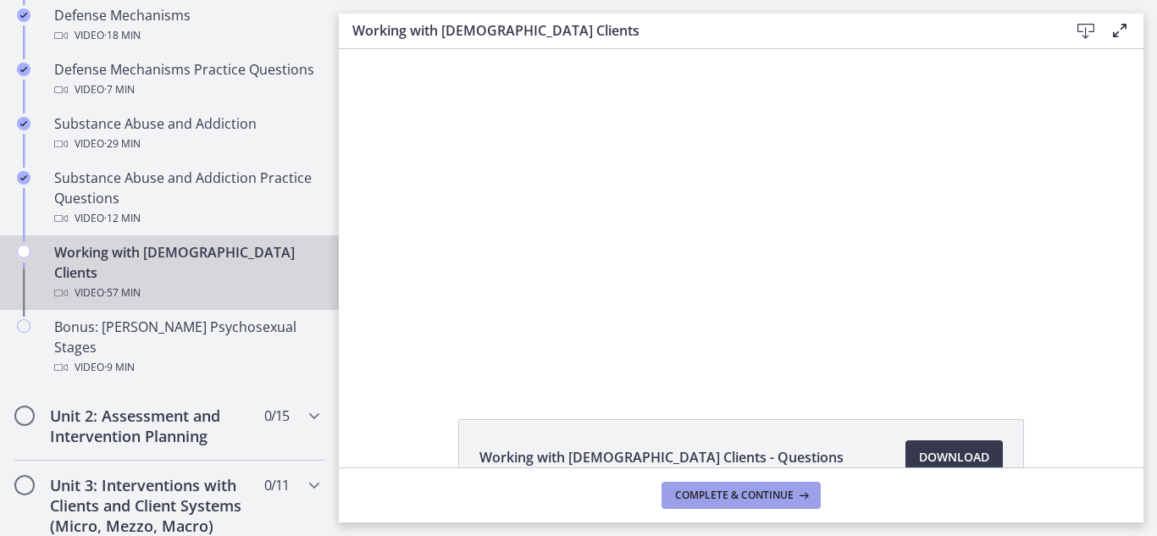
click at [771, 487] on button "Complete & continue" at bounding box center [741, 495] width 159 height 27
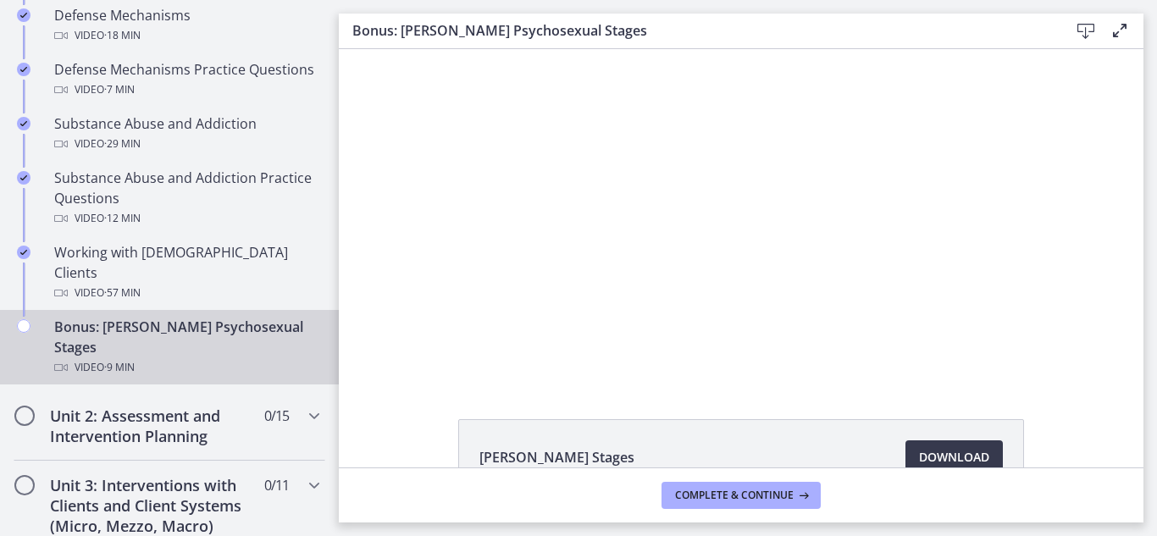
scroll to position [109, 0]
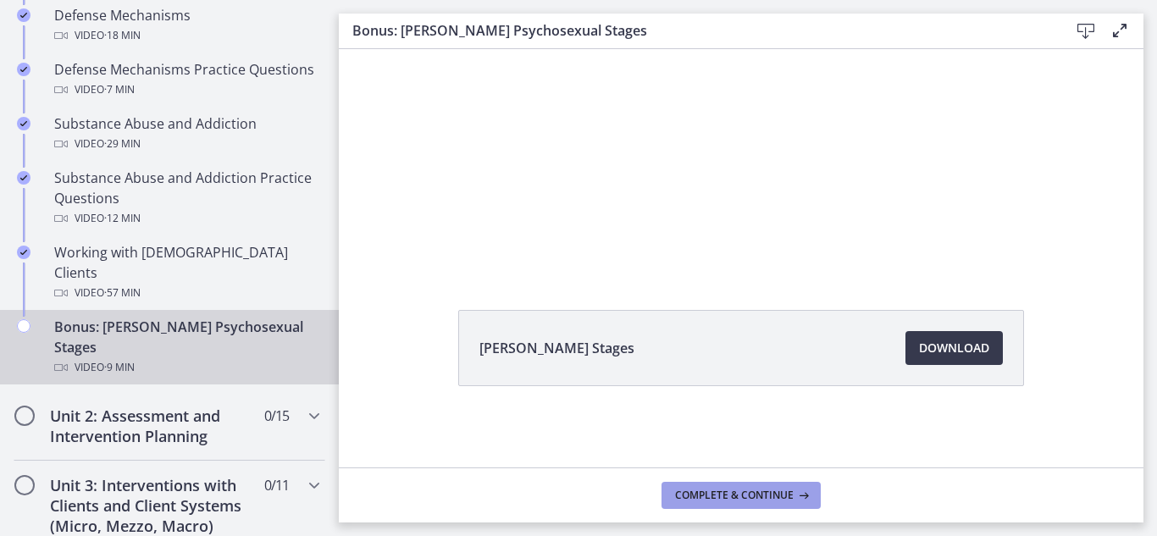
click at [712, 491] on span "Complete & continue" at bounding box center [734, 496] width 119 height 14
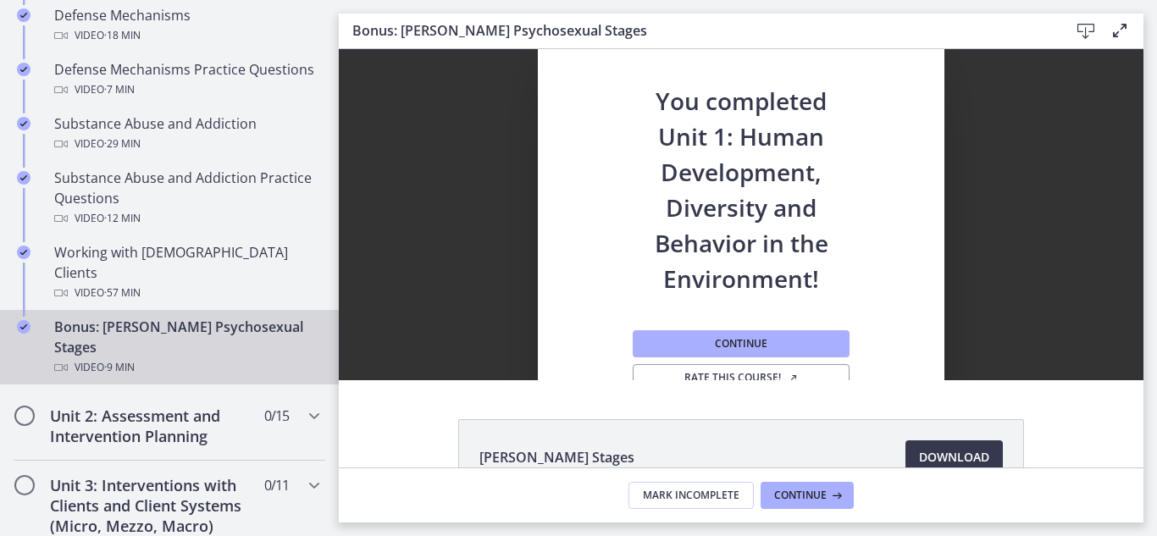
scroll to position [1, 0]
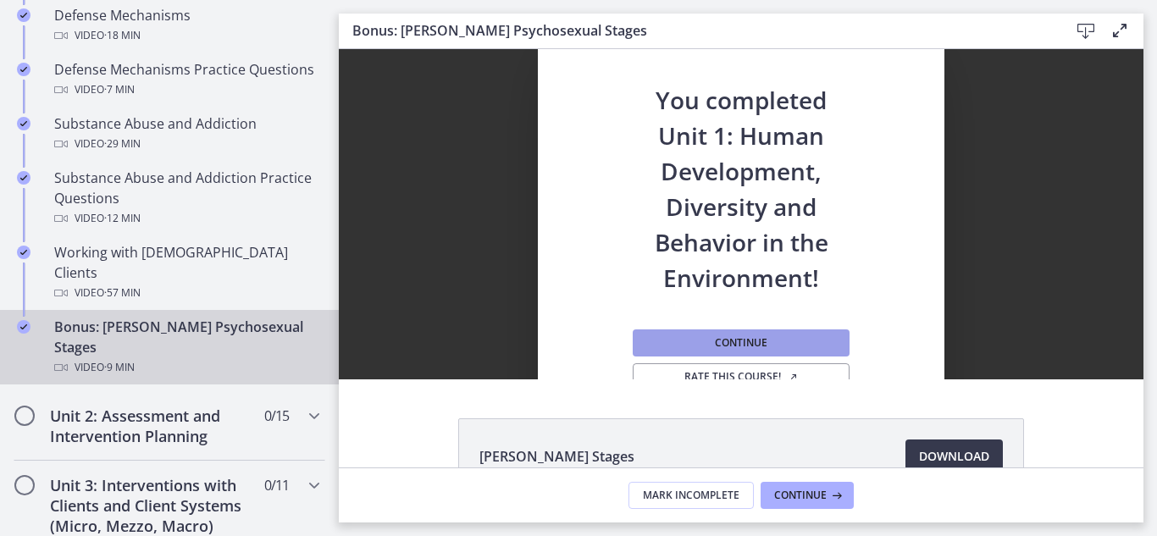
click at [762, 338] on button "Continue" at bounding box center [741, 343] width 217 height 27
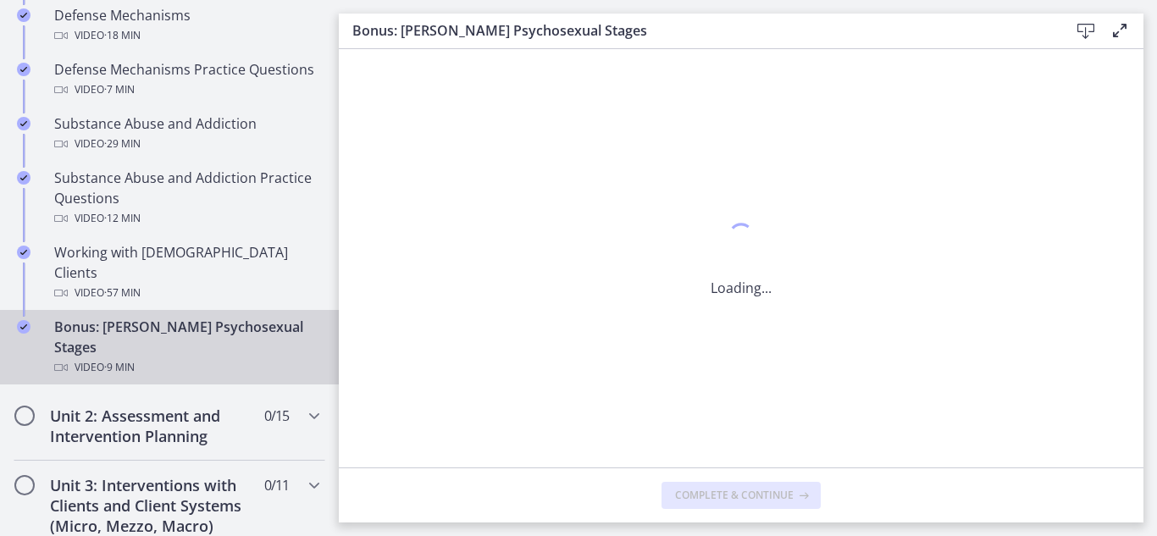
scroll to position [0, 0]
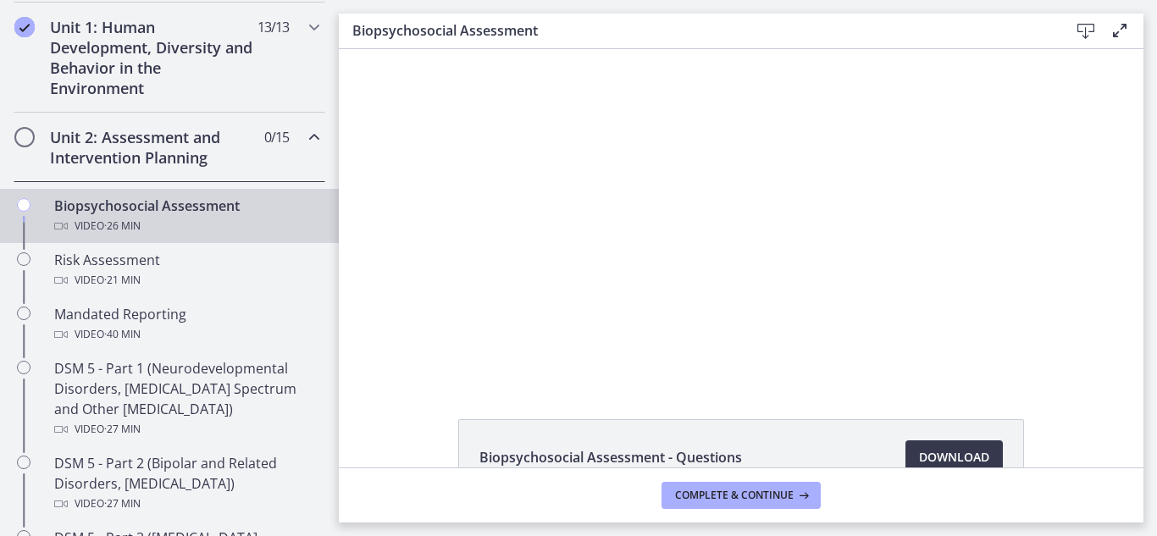
scroll to position [476, 0]
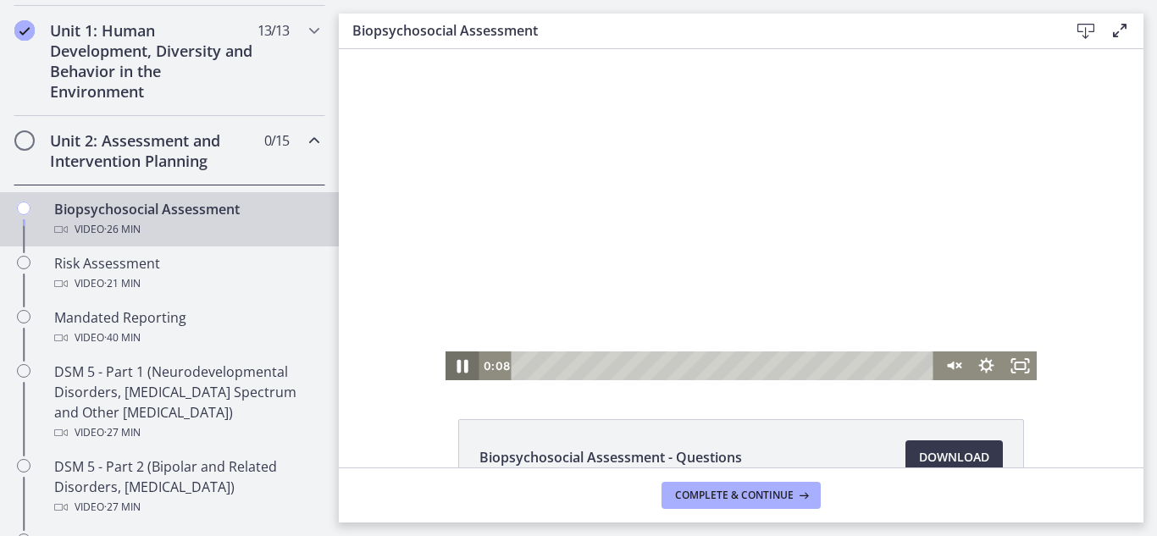
click at [454, 373] on icon "Pause" at bounding box center [462, 366] width 41 height 35
click at [946, 364] on icon "Unmute" at bounding box center [950, 366] width 8 height 10
